Goal: Task Accomplishment & Management: Manage account settings

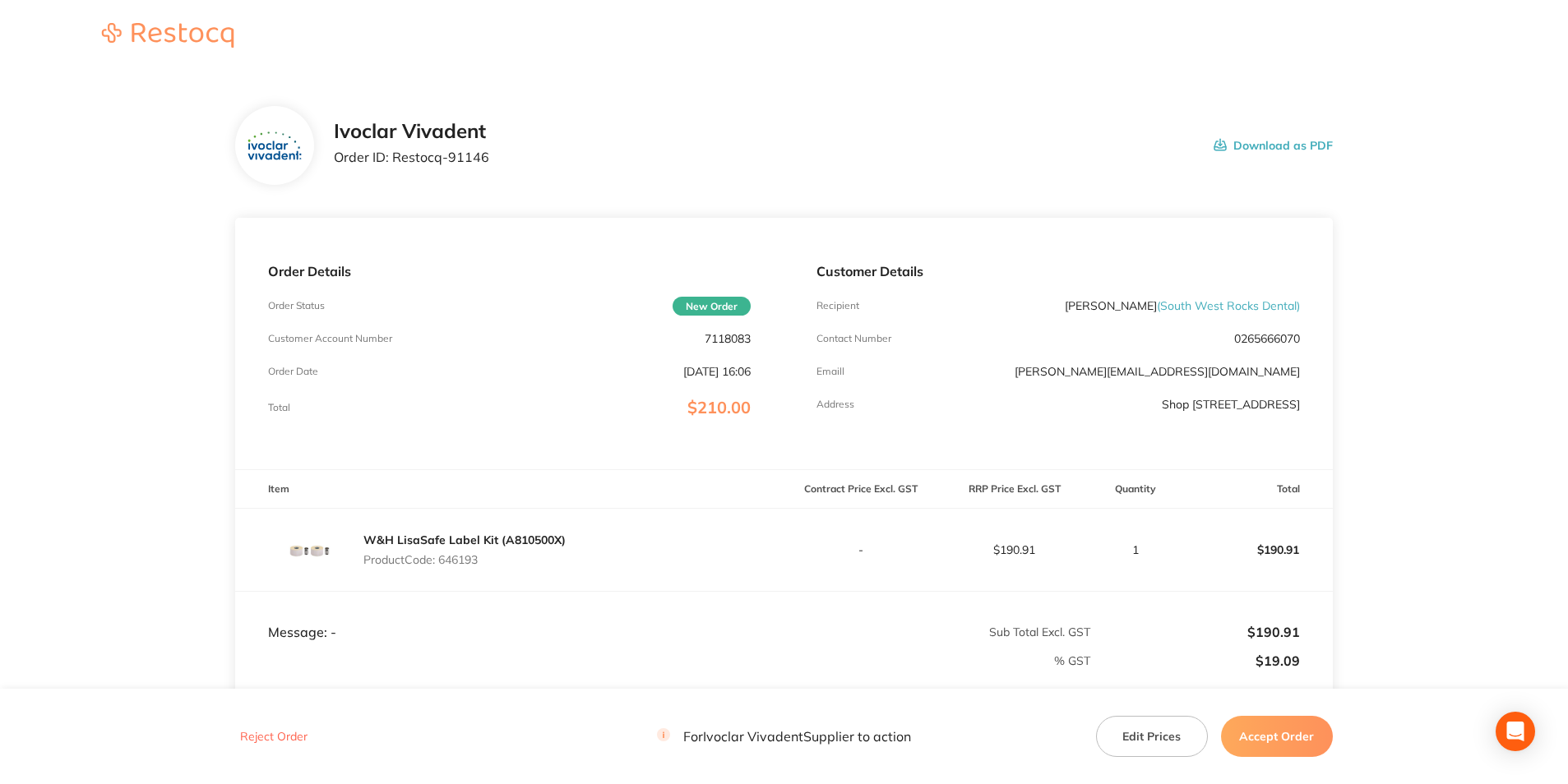
click at [749, 340] on p "7118083" at bounding box center [727, 338] width 46 height 13
drag, startPoint x: 753, startPoint y: 337, endPoint x: 706, endPoint y: 339, distance: 47.0
click at [706, 339] on div "Order Details Order Status New Order Customer Account Number 7118083 Order Date…" at bounding box center [509, 344] width 549 height 252
drag, startPoint x: 706, startPoint y: 339, endPoint x: 754, endPoint y: 334, distance: 48.3
click at [754, 334] on div "Order Details Order Status New Order Customer Account Number 7118083 Order Date…" at bounding box center [509, 344] width 549 height 252
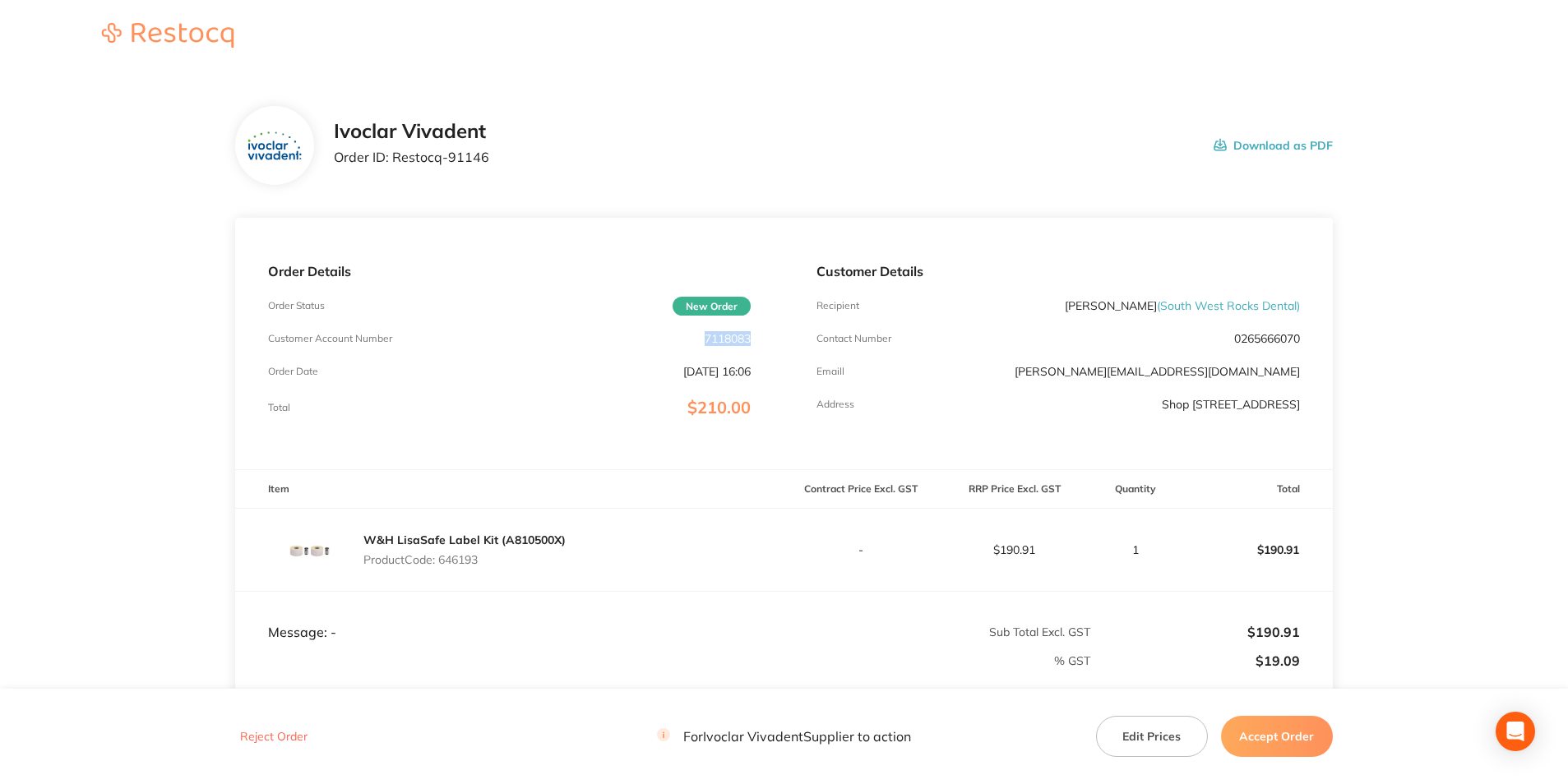
drag, startPoint x: 751, startPoint y: 339, endPoint x: 703, endPoint y: 340, distance: 48.0
click at [704, 340] on p "7118083" at bounding box center [727, 338] width 46 height 13
copy p "7118083"
drag, startPoint x: 483, startPoint y: 162, endPoint x: 396, endPoint y: 159, distance: 87.1
click at [396, 159] on p "Order ID: Restocq- 91146" at bounding box center [411, 156] width 156 height 14
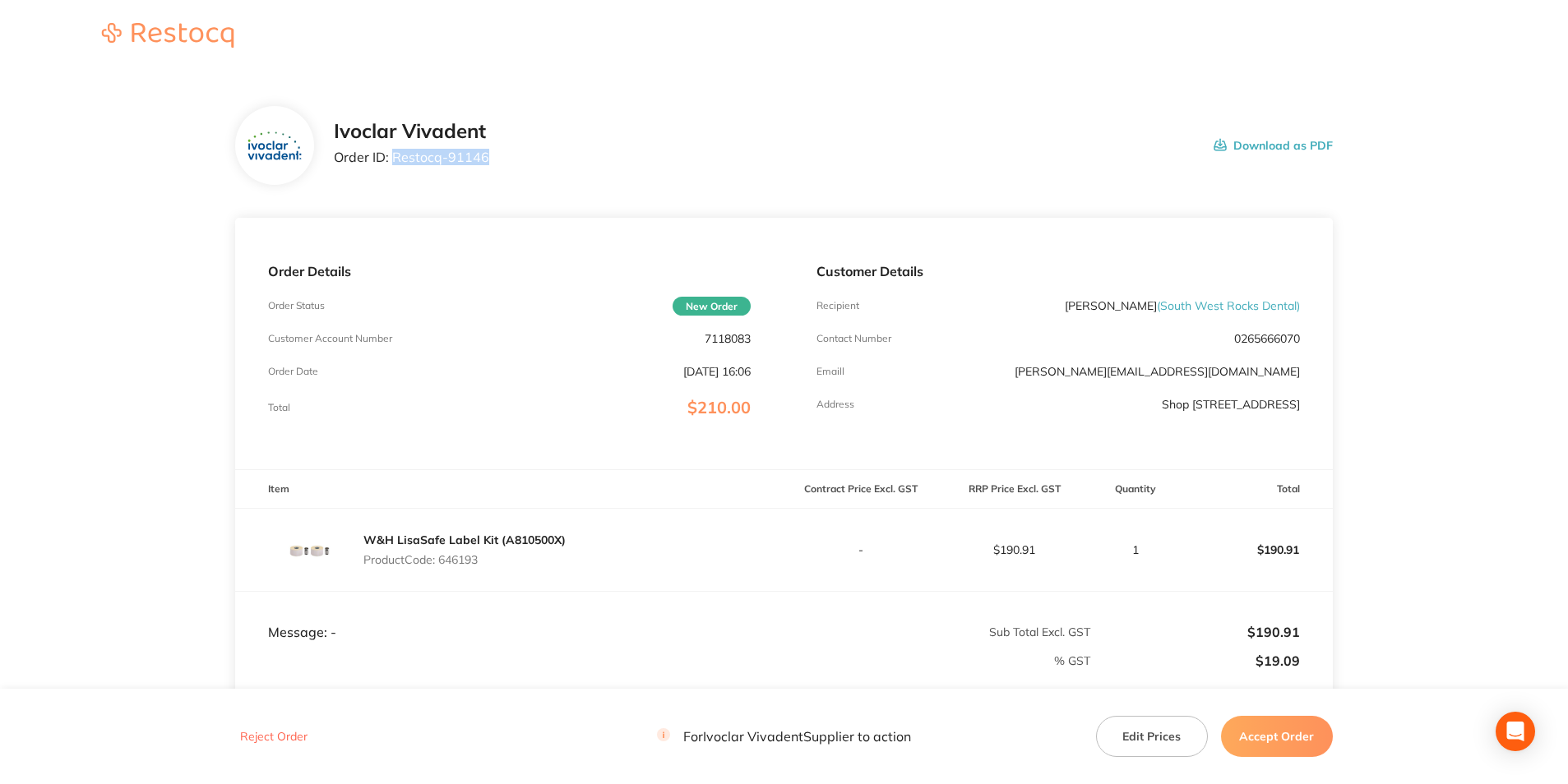
copy p "Restocq- 91146"
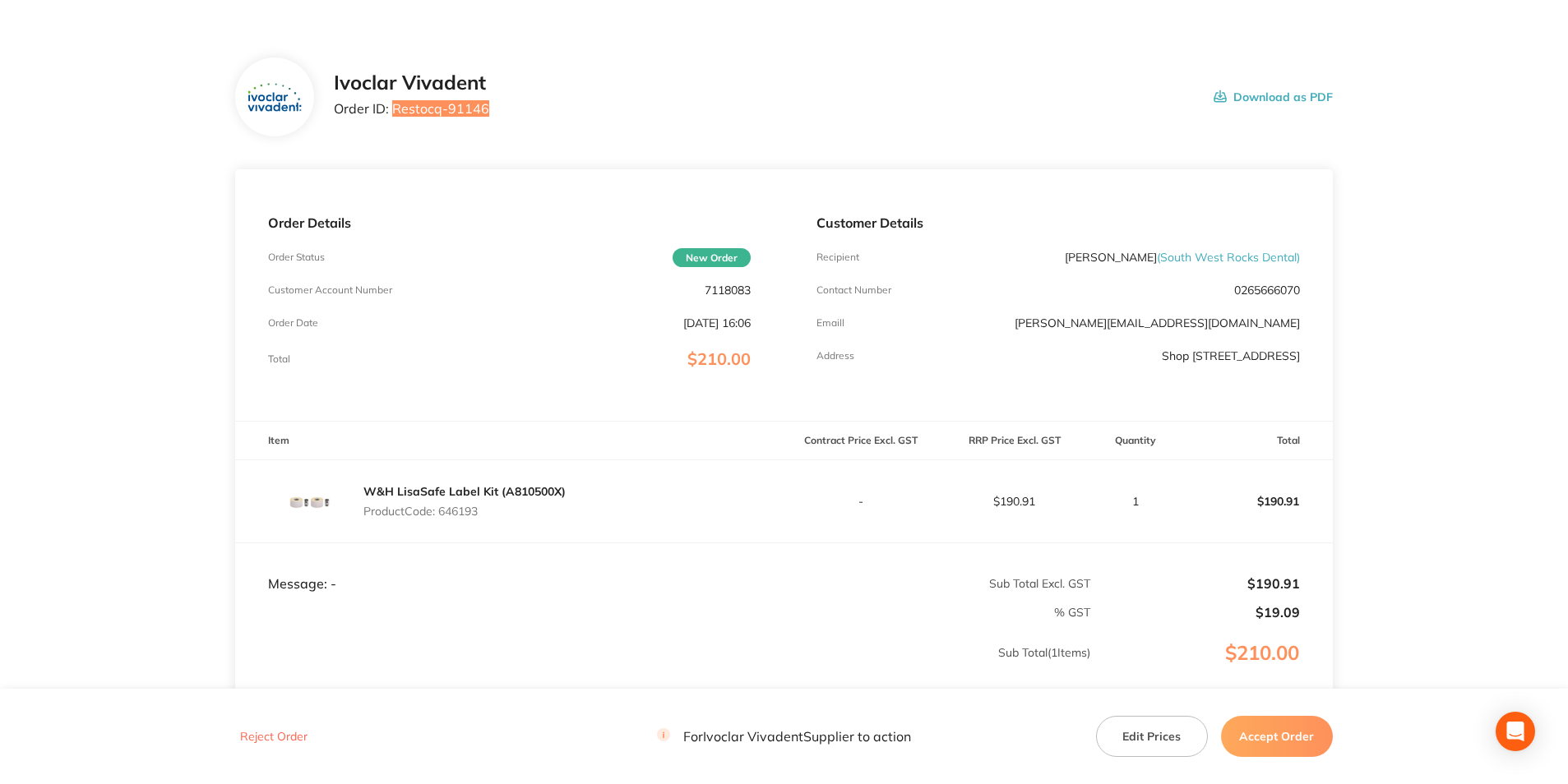
scroll to position [44, 0]
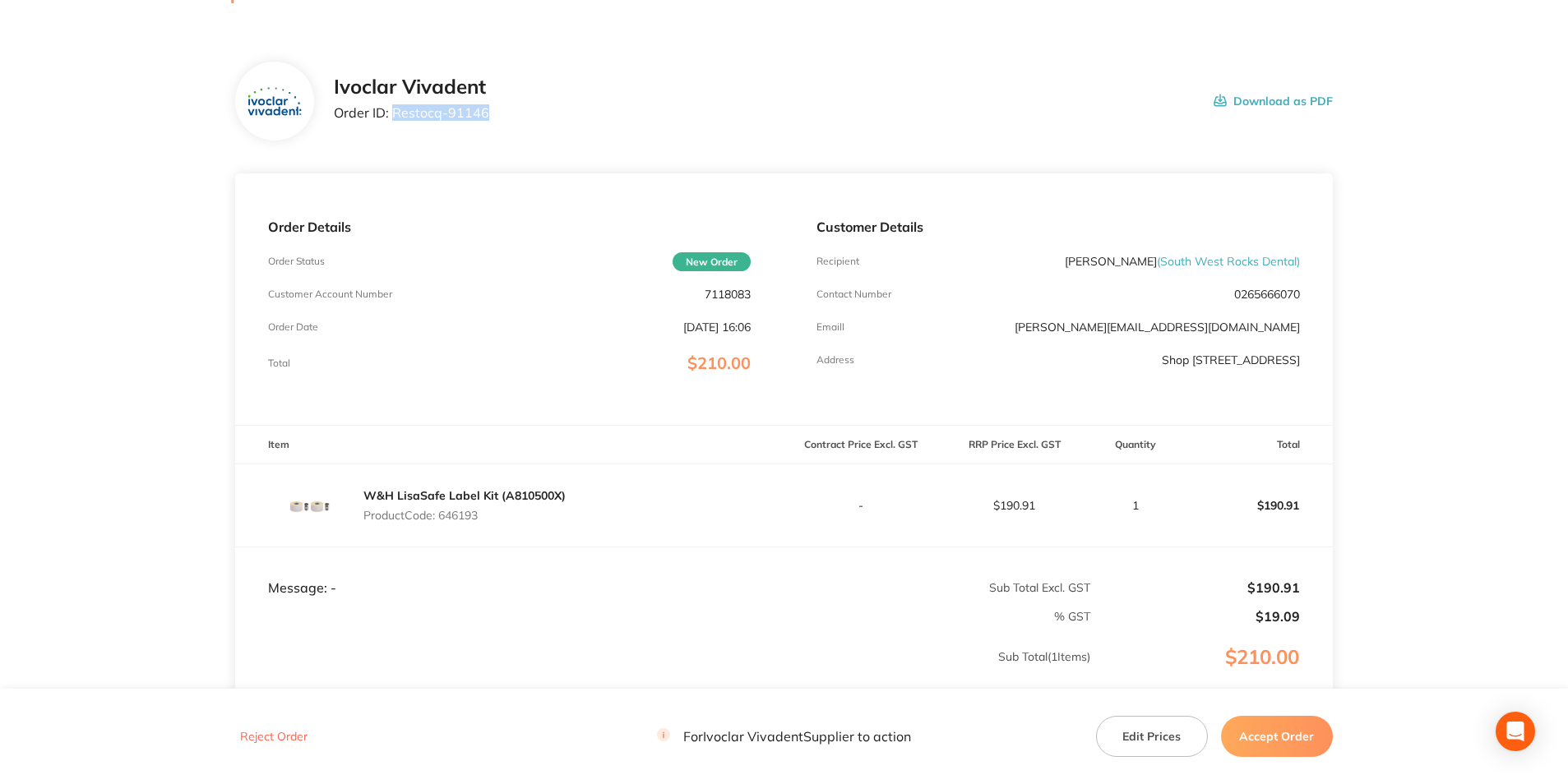
click at [1286, 747] on button "Accept Order" at bounding box center [1276, 736] width 111 height 41
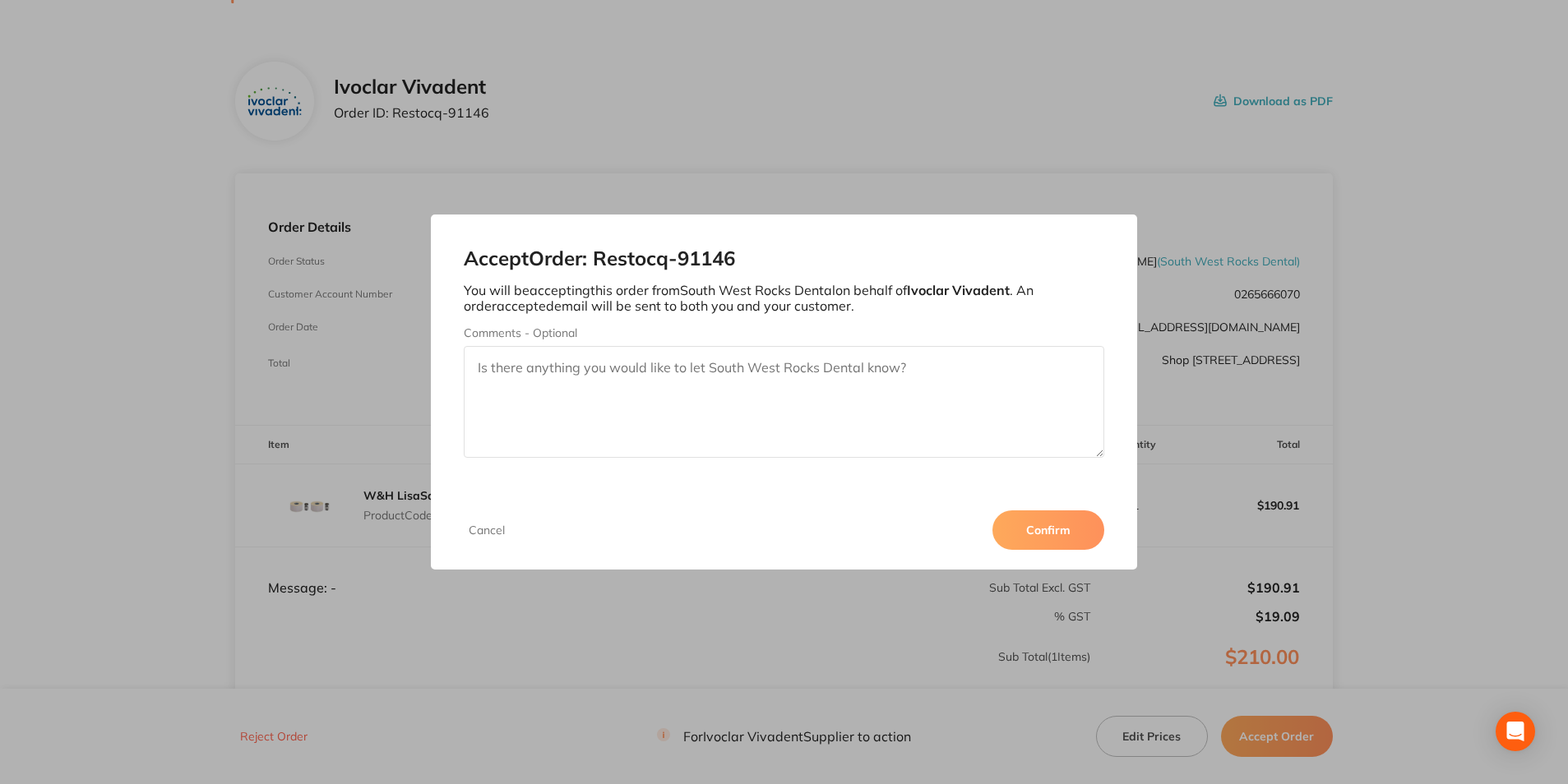
click at [864, 418] on textarea "Comments - Optional" at bounding box center [784, 401] width 640 height 111
type textarea "P"
type textarea "Order is in back order - 3011284357"
click at [1032, 518] on button "Confirm" at bounding box center [1048, 530] width 111 height 39
